Goal: Task Accomplishment & Management: Complete application form

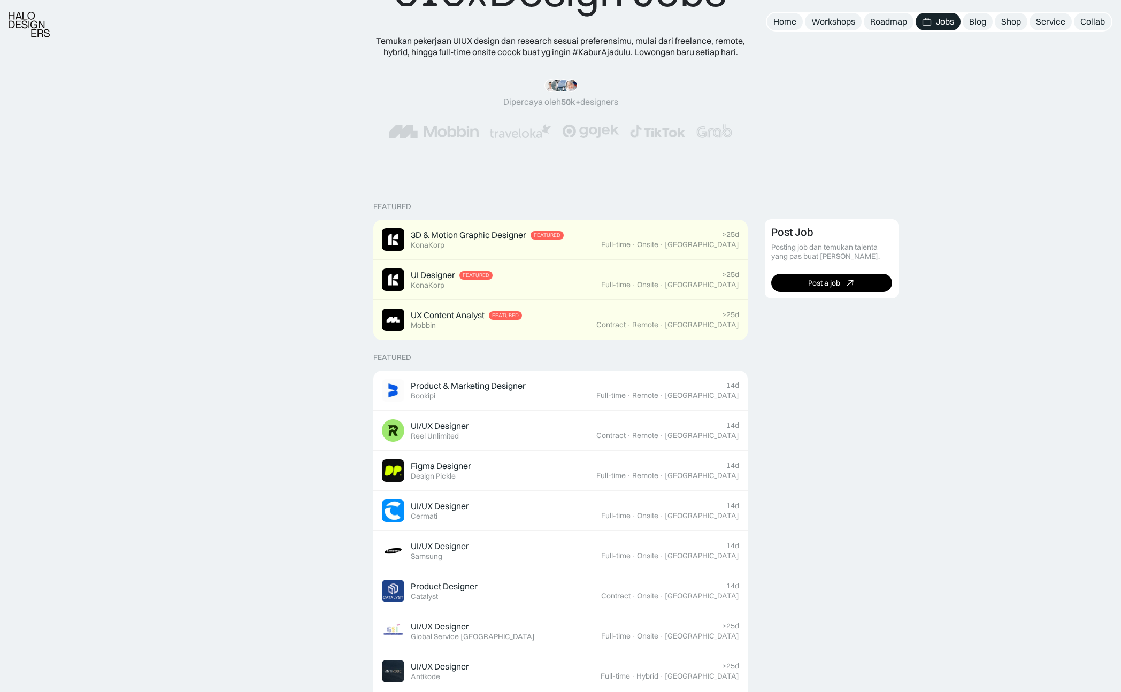
scroll to position [89, 0]
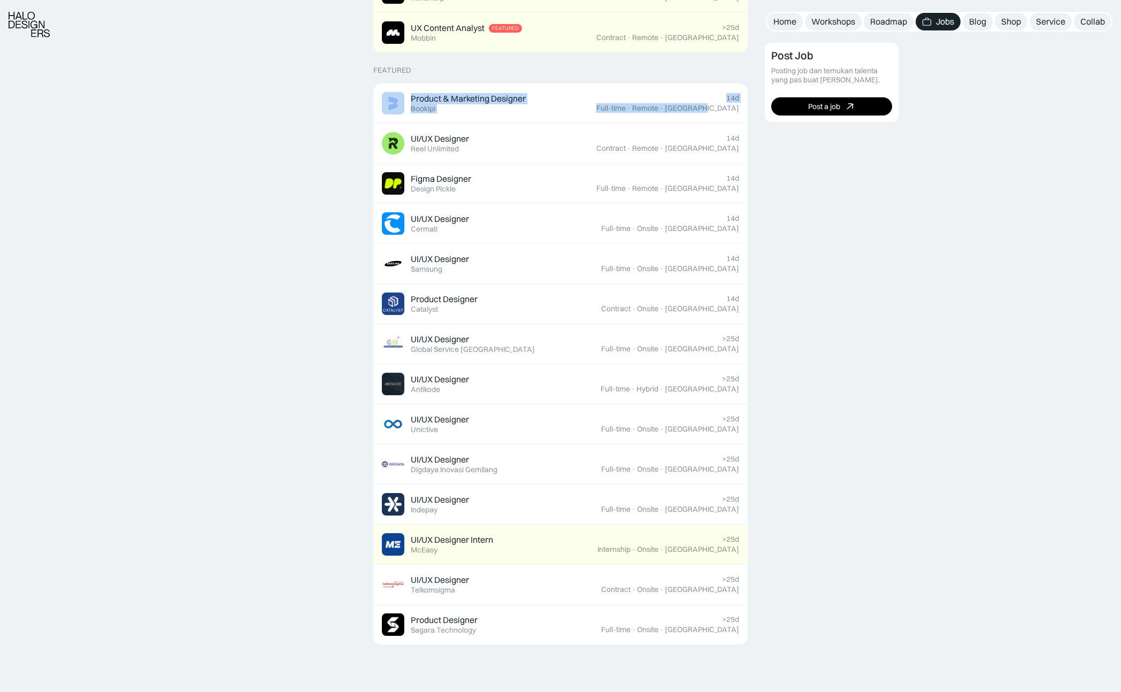
scroll to position [405, 0]
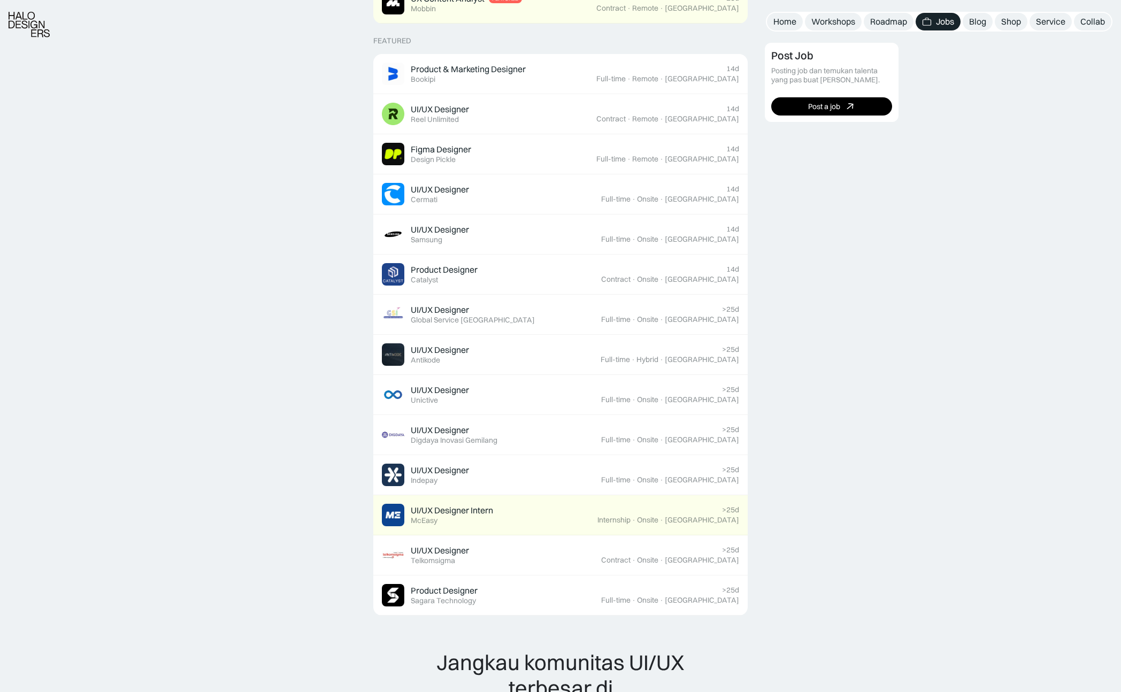
click at [213, 283] on div "Featured 3D & Motion Graphic Designer Featured KonaKorp >25d Full-time · Onsite…" at bounding box center [560, 493] width 1121 height 1259
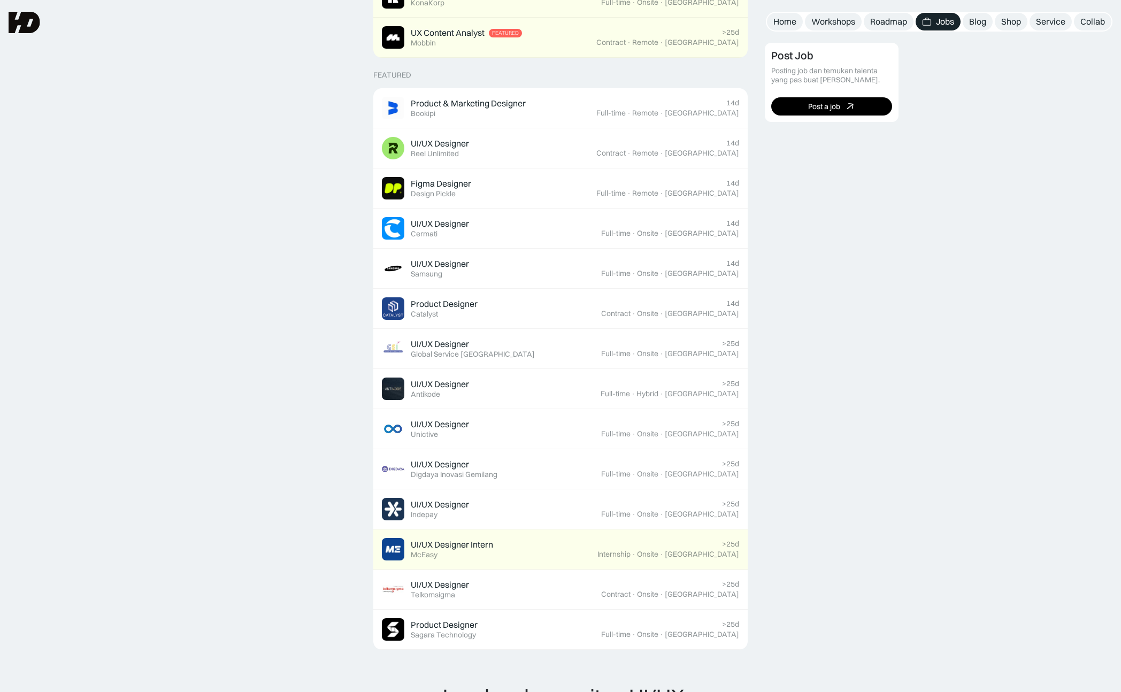
scroll to position [0, 0]
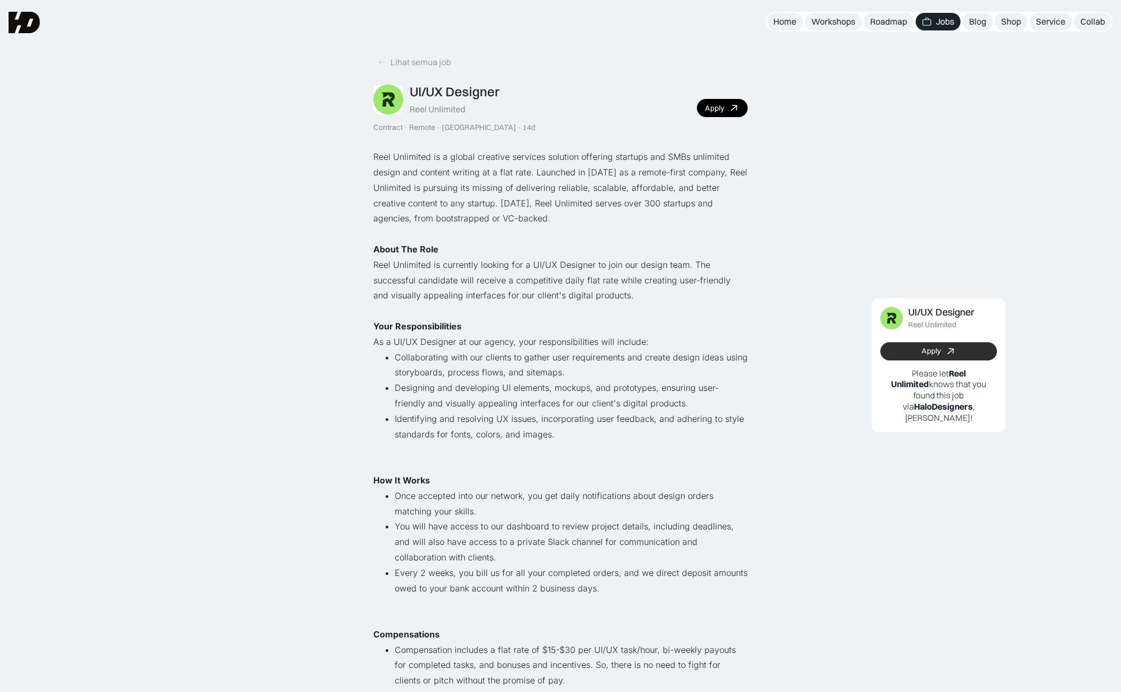
click at [926, 349] on div "Apply" at bounding box center [931, 351] width 19 height 9
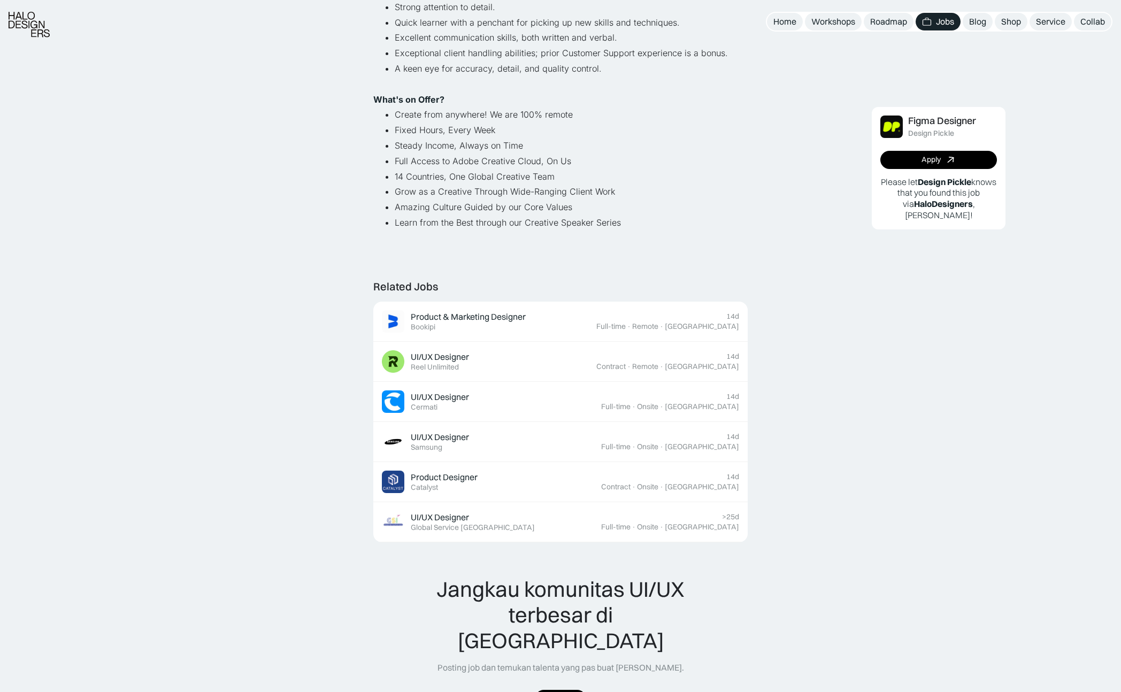
scroll to position [729, 0]
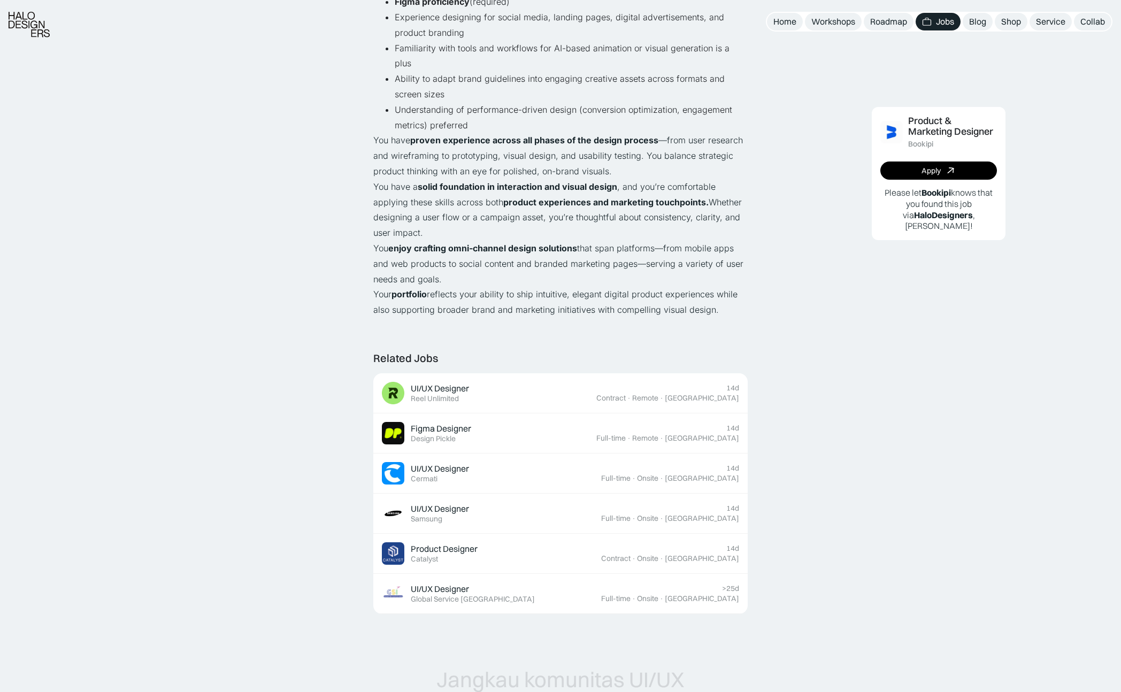
scroll to position [811, 0]
